Goal: Task Accomplishment & Management: Manage account settings

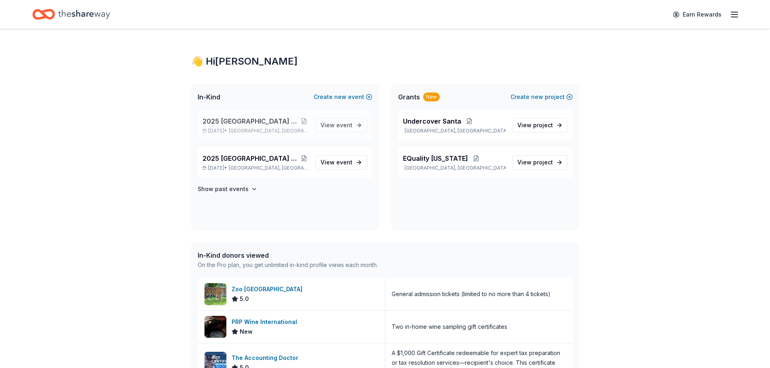
click at [231, 123] on span "2025 [GEOGRAPHIC_DATA] Equality [US_STATE] Gala" at bounding box center [250, 121] width 97 height 10
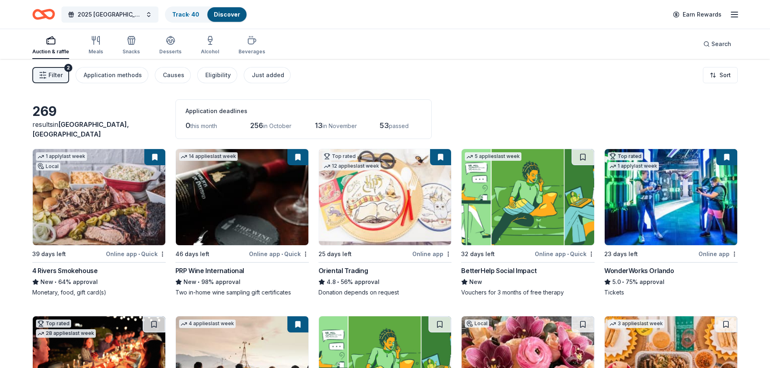
scroll to position [40, 0]
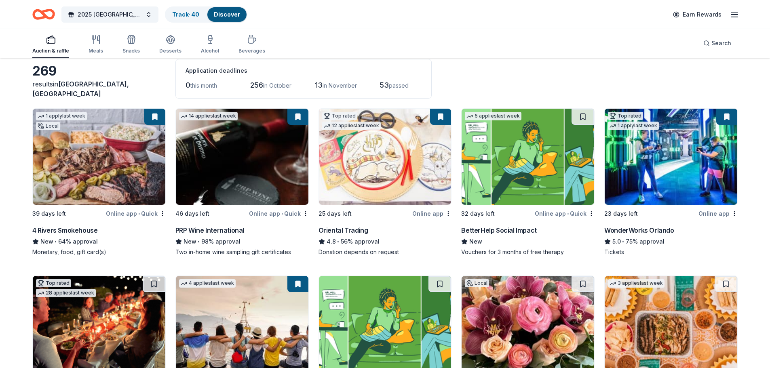
click at [506, 229] on div "BetterHelp Social Impact" at bounding box center [498, 230] width 75 height 10
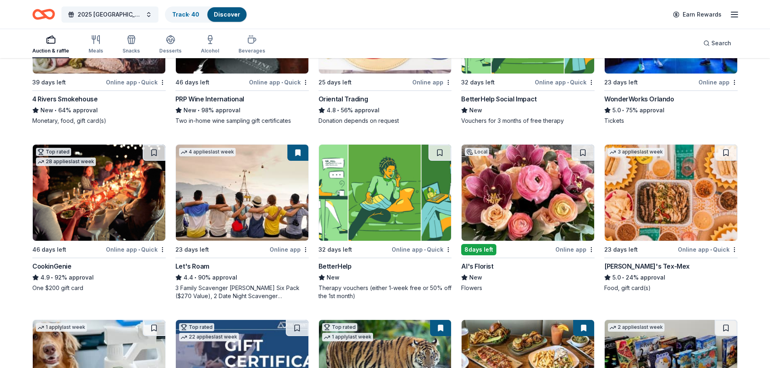
scroll to position [0, 0]
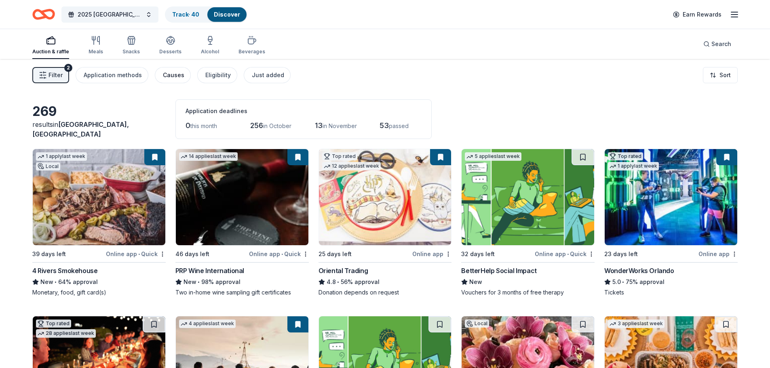
click at [172, 76] on div "Causes" at bounding box center [173, 75] width 21 height 10
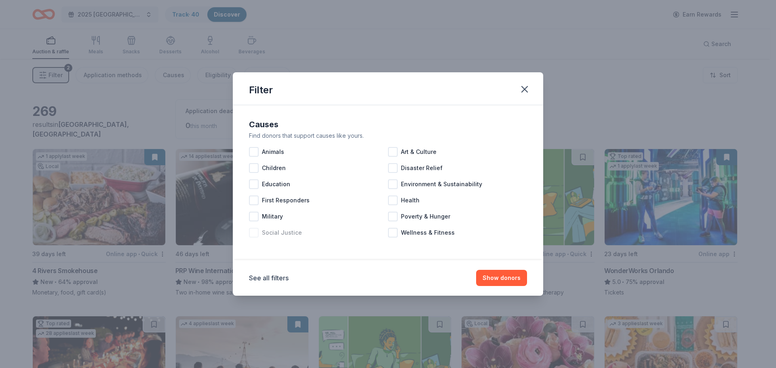
click at [253, 231] on div at bounding box center [254, 233] width 10 height 10
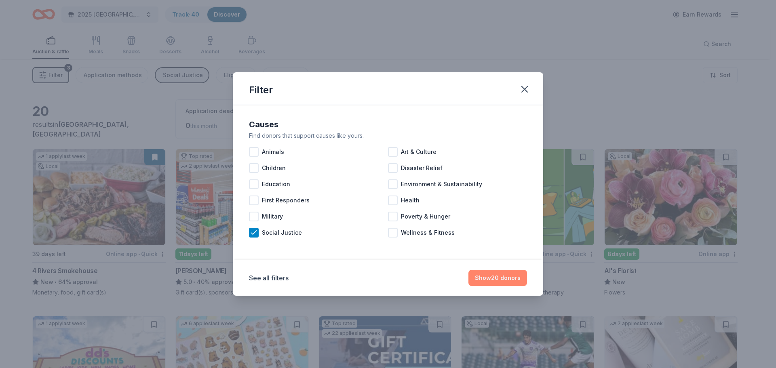
click at [499, 276] on button "Show 20 donors" at bounding box center [497, 278] width 59 height 16
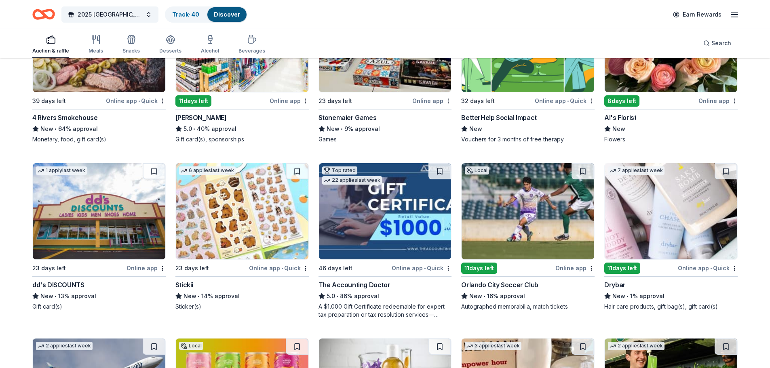
scroll to position [139, 0]
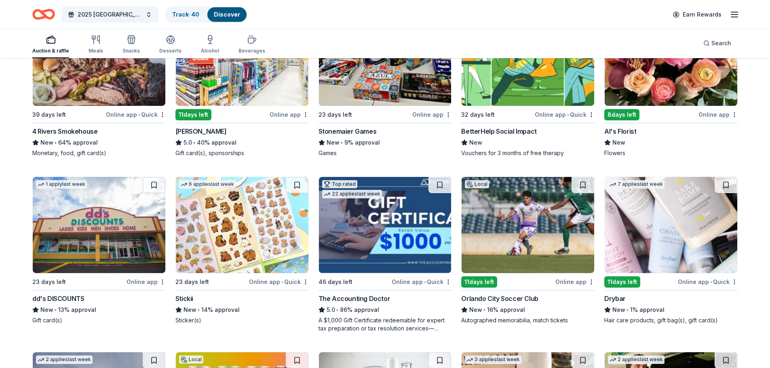
click at [366, 299] on div "The Accounting Doctor" at bounding box center [354, 299] width 72 height 10
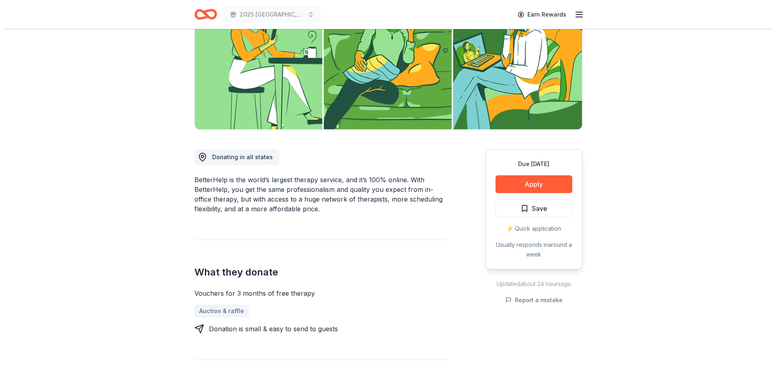
scroll to position [81, 0]
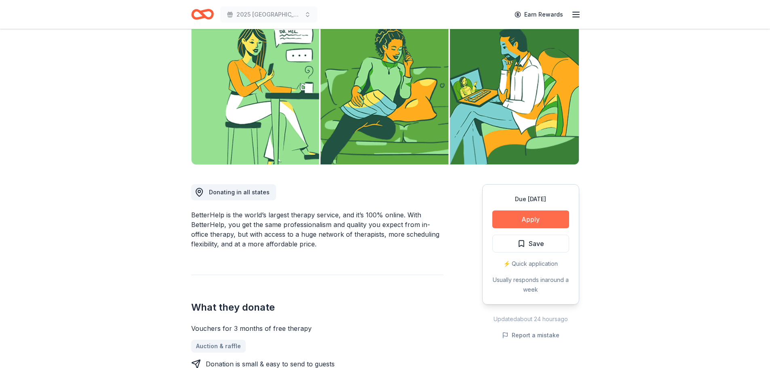
click at [536, 220] on button "Apply" at bounding box center [530, 219] width 77 height 18
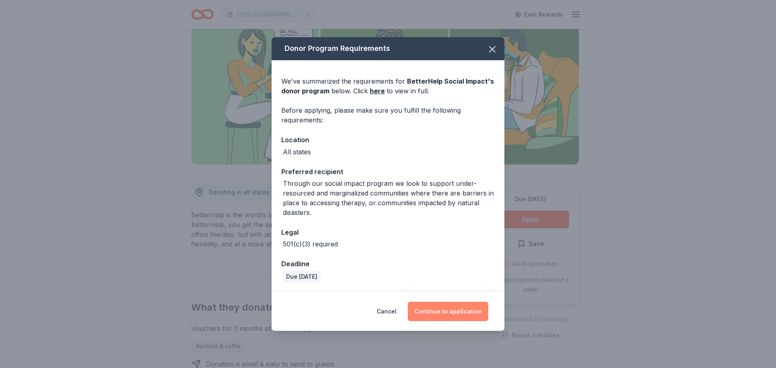
click at [446, 315] on button "Continue to application" at bounding box center [448, 311] width 80 height 19
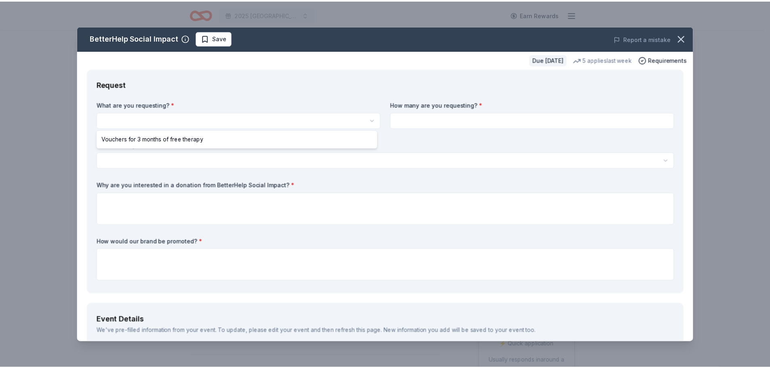
scroll to position [0, 0]
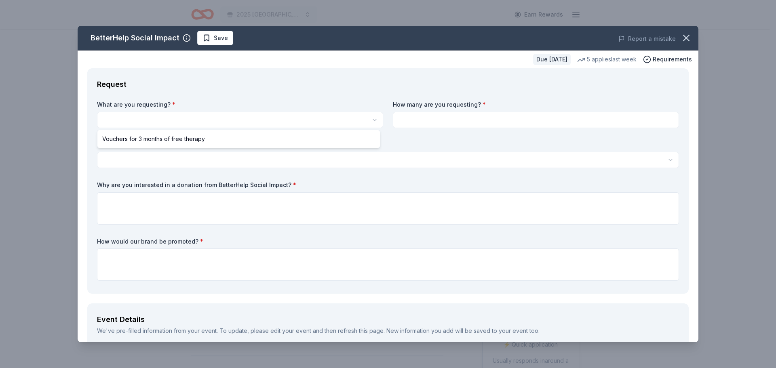
click at [184, 115] on html "2025 [GEOGRAPHIC_DATA] Equality [US_STATE] Gala Earn Rewards Due [DATE] Share B…" at bounding box center [388, 184] width 776 height 368
select select "Vouchers for 3 months of free therapy"
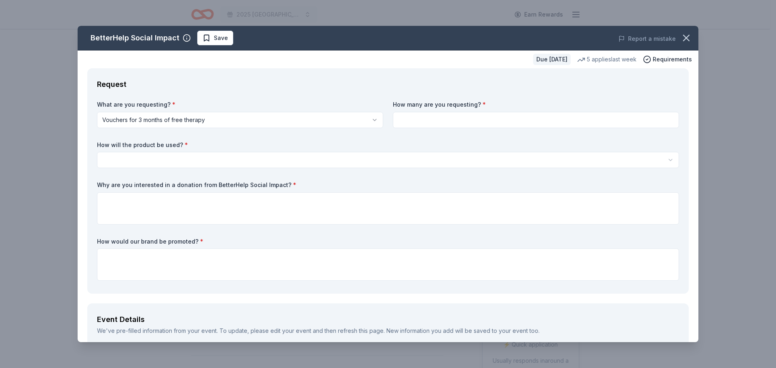
click at [434, 120] on input at bounding box center [536, 120] width 286 height 16
type input "2"
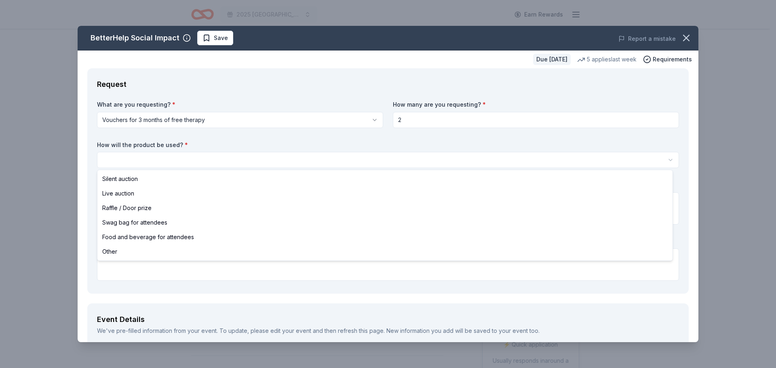
click at [177, 157] on html "2025 [GEOGRAPHIC_DATA] Equality [US_STATE] Gala Earn Rewards Due [DATE] Share B…" at bounding box center [388, 184] width 776 height 368
select select "silentAuction"
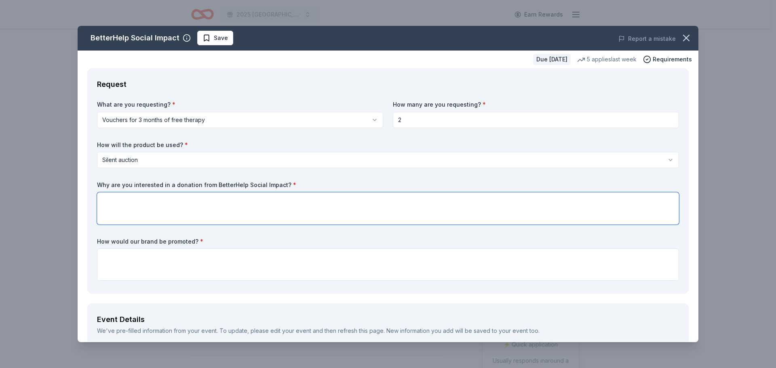
click at [164, 197] on textarea at bounding box center [388, 208] width 582 height 32
drag, startPoint x: 682, startPoint y: 41, endPoint x: 421, endPoint y: 35, distance: 261.1
click at [682, 41] on icon "button" at bounding box center [685, 37] width 11 height 11
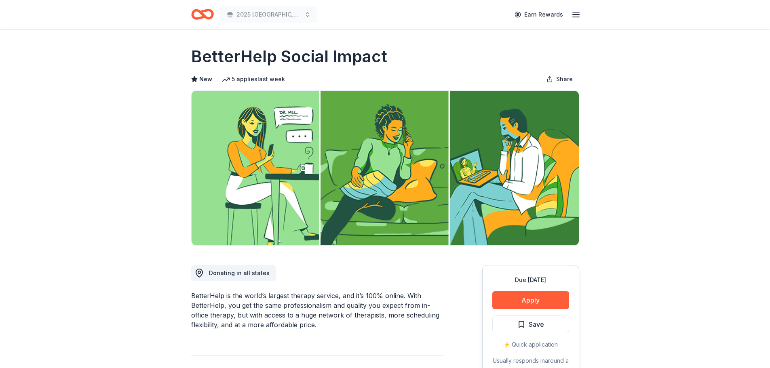
click at [569, 18] on div "Earn Rewards" at bounding box center [544, 14] width 71 height 19
click at [581, 13] on div "2025 [GEOGRAPHIC_DATA] Equality [US_STATE] Gala Earn Rewards" at bounding box center [385, 14] width 414 height 29
click at [577, 14] on icon "button" at bounding box center [576, 15] width 10 height 10
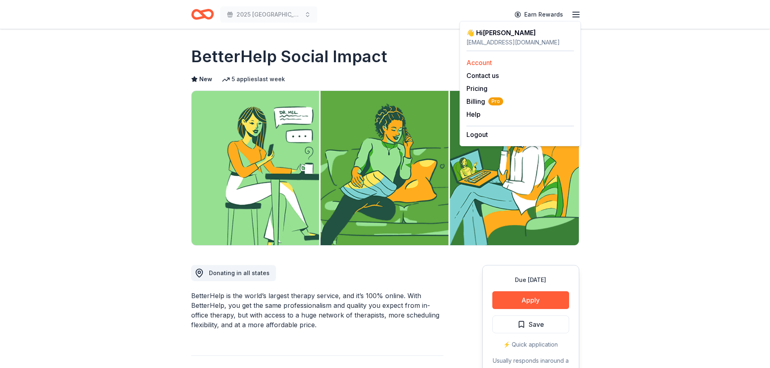
click at [488, 63] on link "Account" at bounding box center [478, 63] width 25 height 8
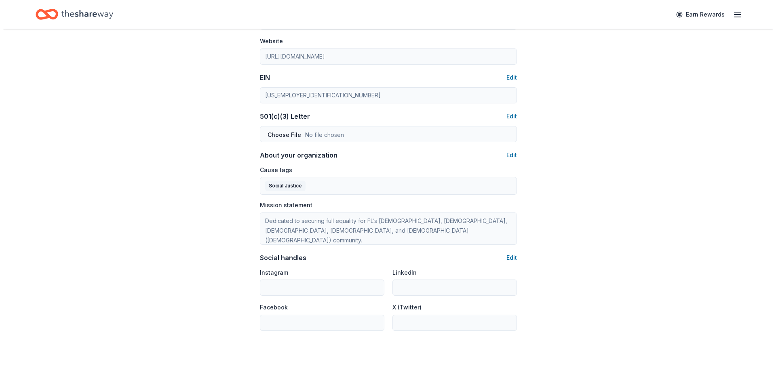
scroll to position [364, 0]
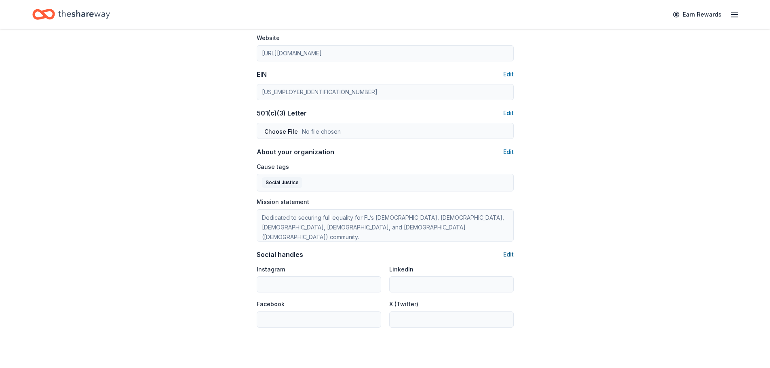
click at [511, 255] on button "Edit" at bounding box center [508, 255] width 11 height 10
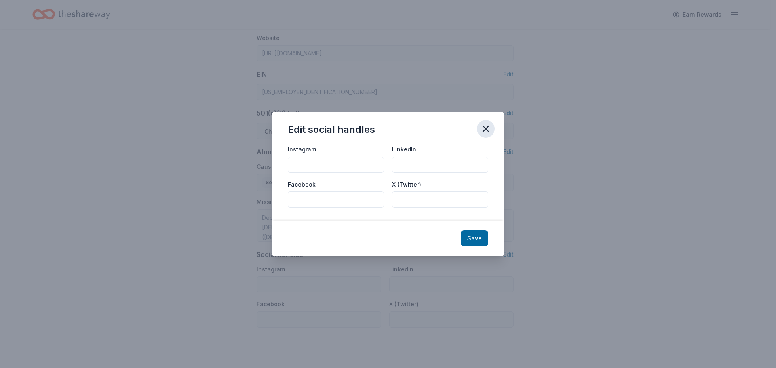
click at [483, 129] on icon "button" at bounding box center [485, 128] width 11 height 11
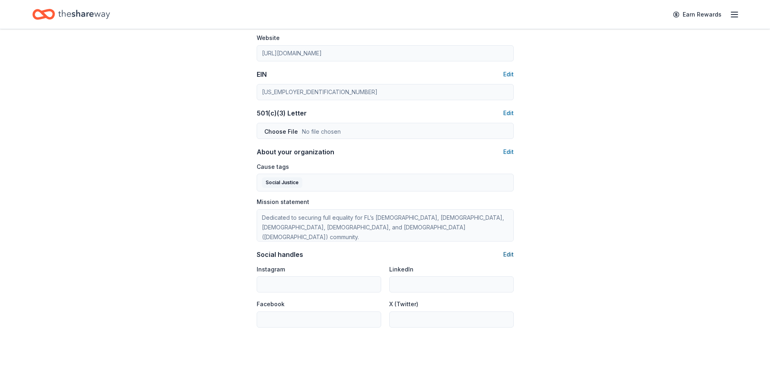
click at [509, 253] on button "Edit" at bounding box center [508, 255] width 11 height 10
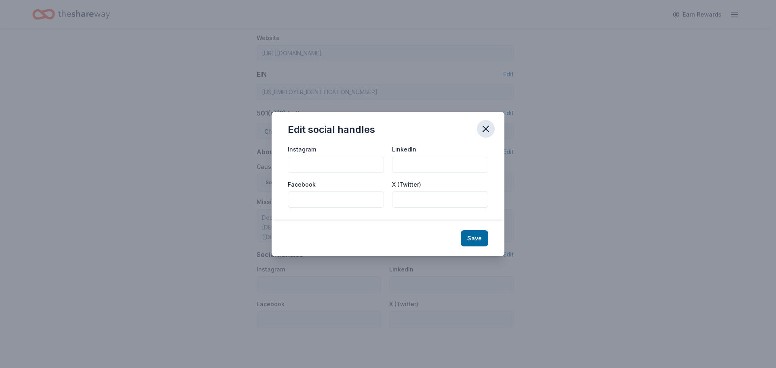
click at [485, 128] on icon "button" at bounding box center [486, 129] width 6 height 6
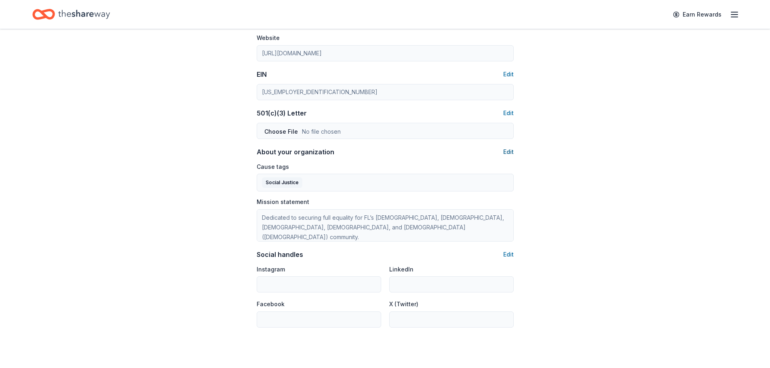
click at [510, 152] on button "Edit" at bounding box center [508, 152] width 11 height 10
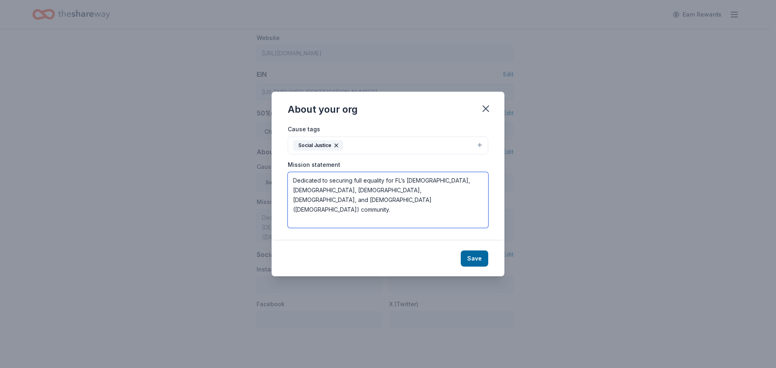
click at [422, 192] on textarea "Dedicated to securing full equality for FL’s [DEMOGRAPHIC_DATA], [DEMOGRAPHIC_D…" at bounding box center [388, 200] width 200 height 56
click at [480, 143] on button "Social Justice" at bounding box center [388, 146] width 200 height 18
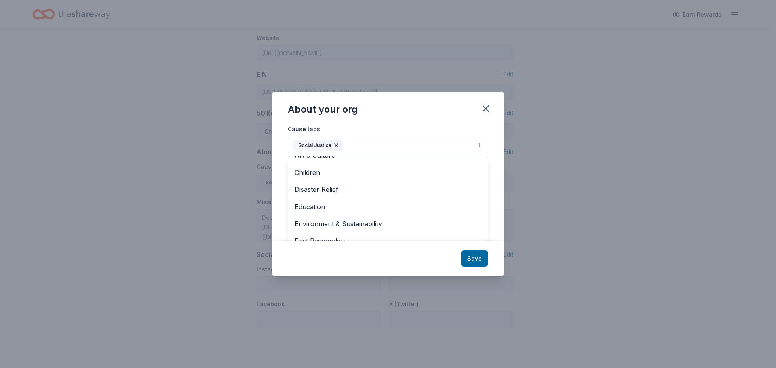
scroll to position [40, 0]
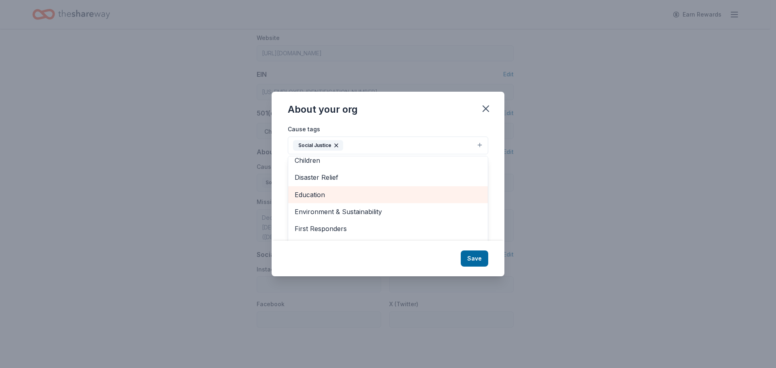
click at [355, 196] on span "Education" at bounding box center [388, 194] width 187 height 11
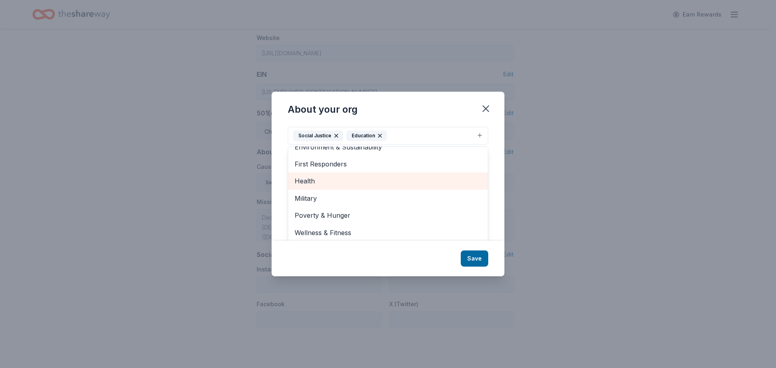
scroll to position [12, 0]
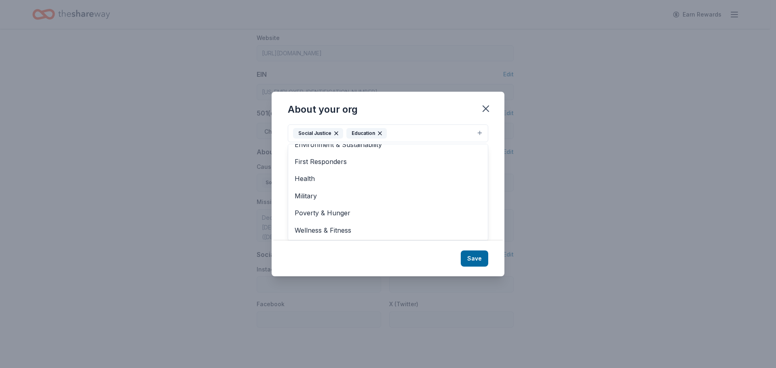
click at [474, 260] on div "About your org Cause tags Social Justice Education Animals Art & Culture Childr…" at bounding box center [387, 184] width 233 height 184
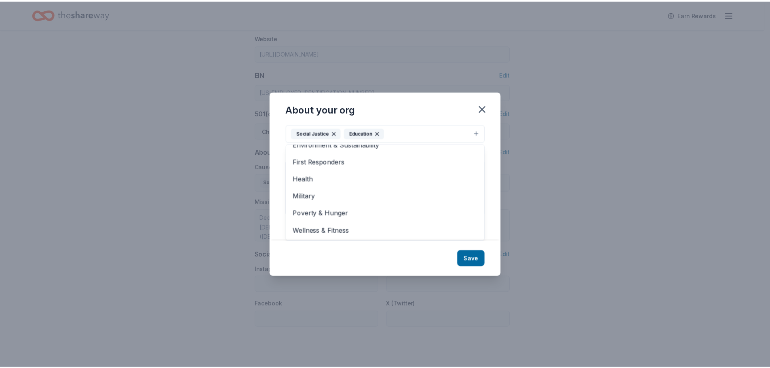
scroll to position [0, 0]
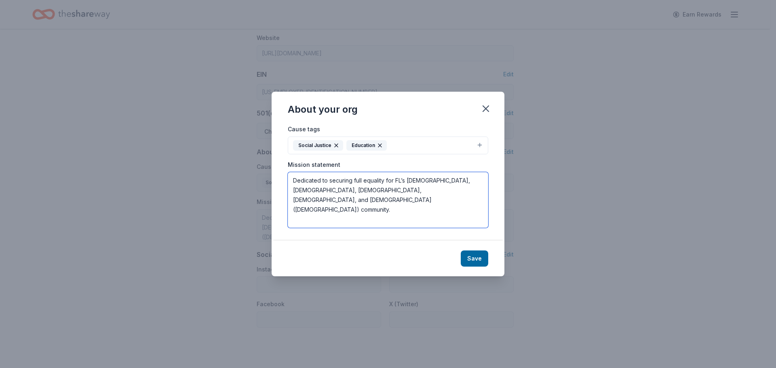
click at [358, 190] on textarea "Dedicated to securing full equality for FL’s [DEMOGRAPHIC_DATA], [DEMOGRAPHIC_D…" at bounding box center [388, 200] width 200 height 56
drag, startPoint x: 358, startPoint y: 190, endPoint x: 341, endPoint y: 192, distance: 17.1
click at [341, 192] on textarea "Dedicated to securing full equality for FL’s [DEMOGRAPHIC_DATA], [DEMOGRAPHIC_D…" at bounding box center [388, 200] width 200 height 56
click at [389, 214] on textarea "Dedicated to securing full equality for FL’s [DEMOGRAPHIC_DATA], [DEMOGRAPHIC_D…" at bounding box center [388, 200] width 200 height 56
click at [483, 107] on icon "button" at bounding box center [486, 109] width 6 height 6
